Goal: Task Accomplishment & Management: Use online tool/utility

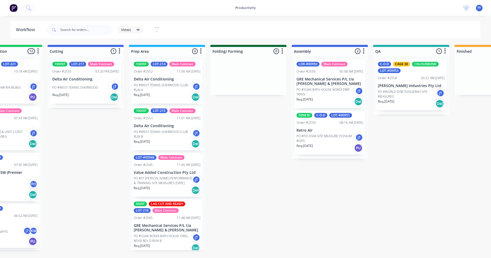
scroll to position [5, 0]
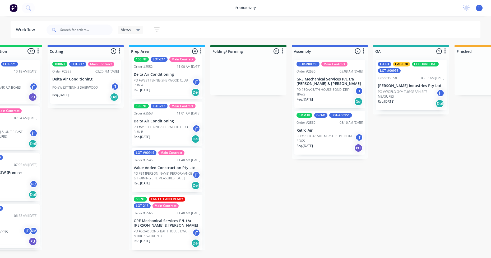
click at [277, 151] on div "Submitted 43 Main Contract Order #122 09:03 AM 29/07/24 Precision Air Condition…" at bounding box center [386, 148] width 1034 height 206
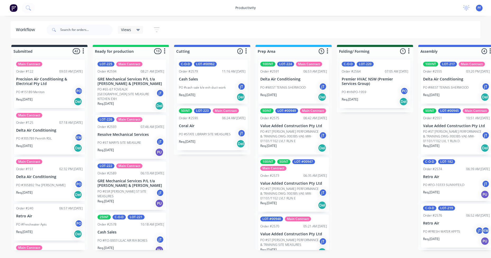
click at [284, 67] on div "100INT LOT-224 Main Contract Order #2591 06:53 AM [DATE] Delta Air Conditioning…" at bounding box center [293, 82] width 71 height 44
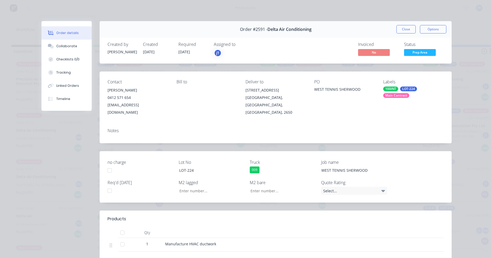
click at [397, 89] on div "100INT LOT-224 Main Contract" at bounding box center [413, 92] width 61 height 11
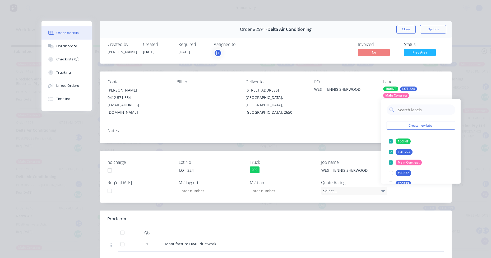
type input "lag cut"
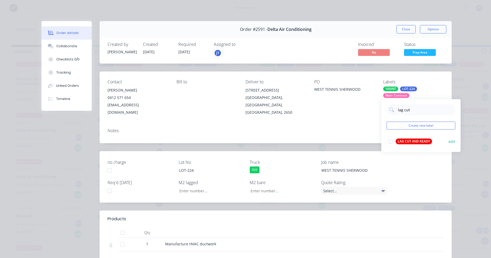
click at [414, 142] on div "LAG CUT AND READY" at bounding box center [414, 142] width 36 height 6
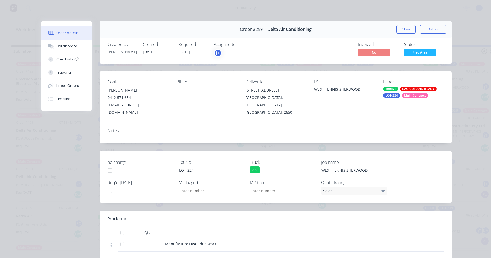
click at [315, 124] on div "Notes" at bounding box center [276, 133] width 352 height 19
click at [401, 30] on button "Close" at bounding box center [405, 29] width 19 height 8
